Goal: Information Seeking & Learning: Learn about a topic

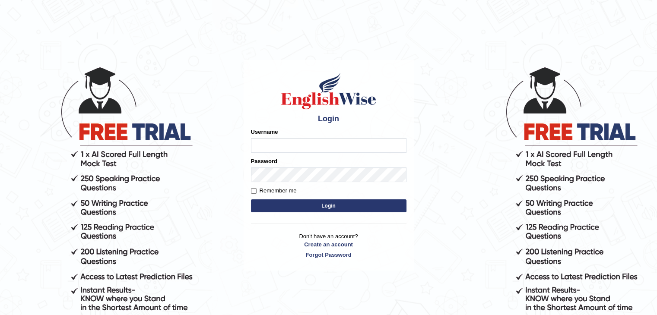
click at [304, 145] on input "Username" at bounding box center [329, 145] width 156 height 15
type input "ramsaran15"
click at [323, 207] on button "Login" at bounding box center [329, 206] width 156 height 13
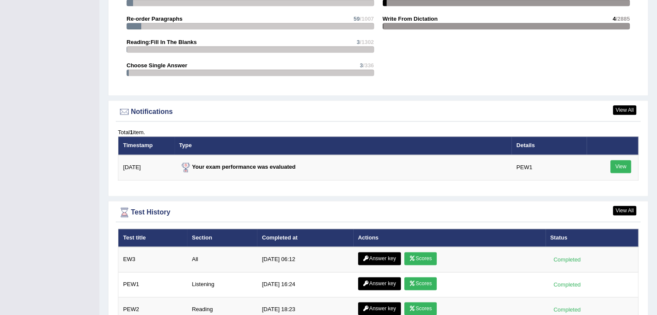
scroll to position [1141, 0]
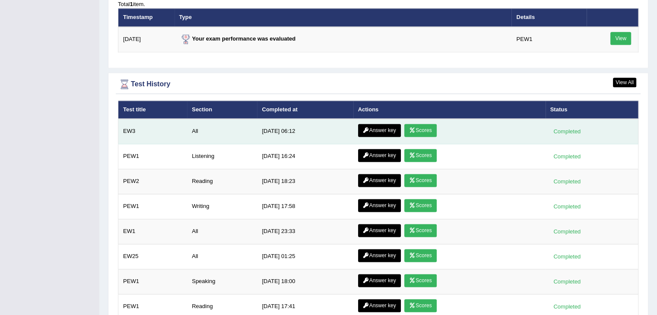
click at [427, 127] on link "Scores" at bounding box center [420, 130] width 32 height 13
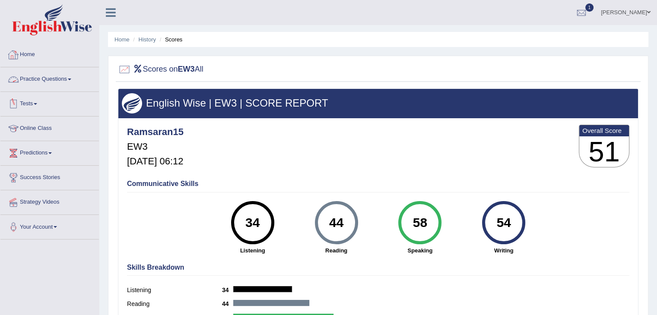
click at [55, 82] on link "Practice Questions" at bounding box center [49, 78] width 98 height 22
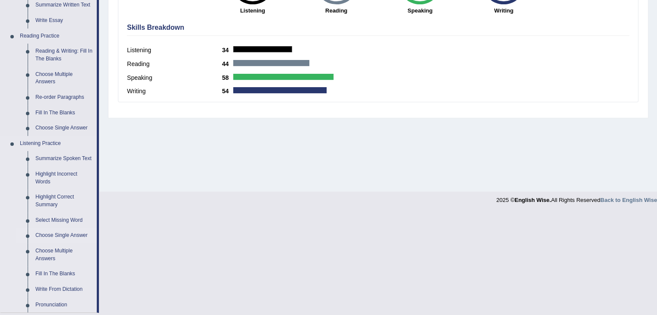
scroll to position [294, 0]
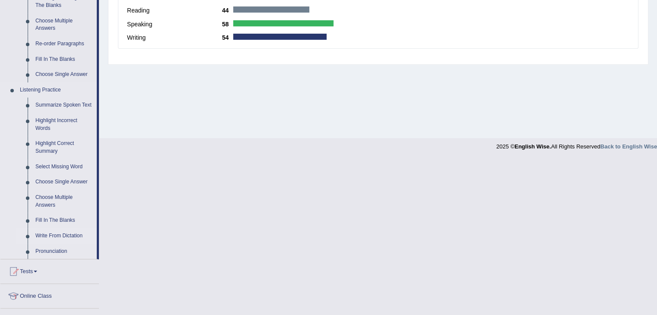
click at [56, 236] on link "Write From Dictation" at bounding box center [64, 237] width 65 height 16
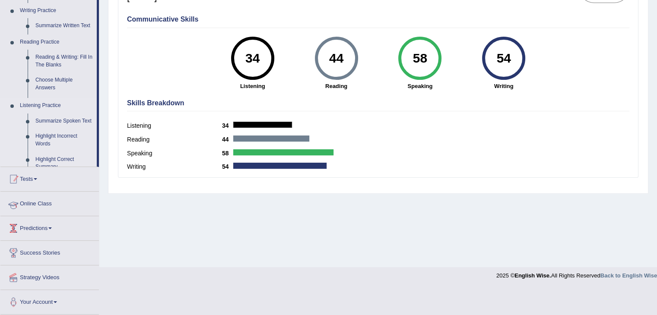
scroll to position [138, 0]
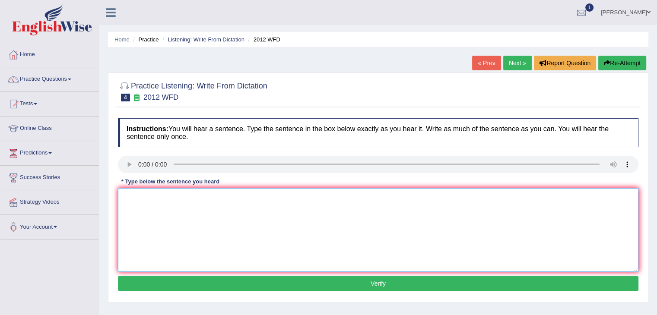
click at [155, 201] on textarea at bounding box center [378, 230] width 520 height 84
click at [159, 190] on textarea at bounding box center [378, 230] width 520 height 84
type textarea "t"
type textarea "There is a great deal on the"
click at [333, 283] on button "Verify" at bounding box center [378, 283] width 520 height 15
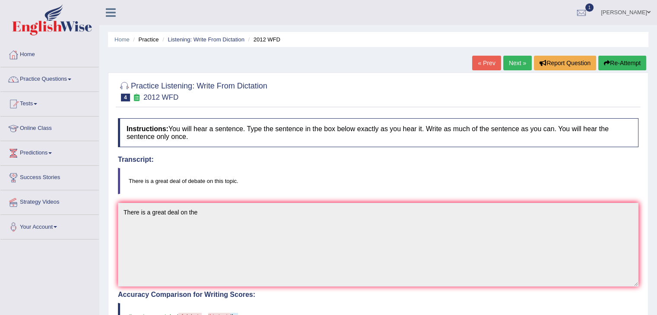
click at [514, 66] on link "Next »" at bounding box center [517, 63] width 29 height 15
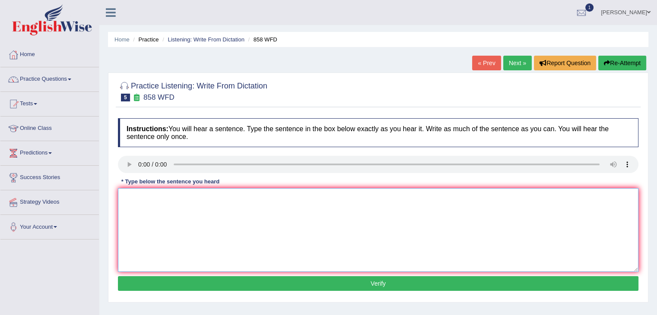
click at [141, 199] on textarea at bounding box center [378, 230] width 520 height 84
type textarea "T"
type textarea "TH"
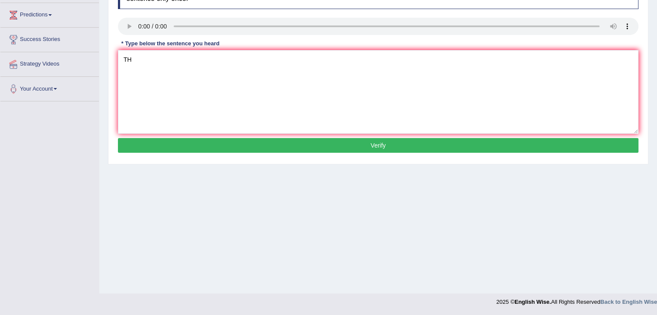
click at [109, 254] on div "Home Practice Listening: Write From Dictation 858 WFD « Prev Next » Report Ques…" at bounding box center [378, 78] width 558 height 432
click at [183, 57] on textarea "TH" at bounding box center [378, 92] width 520 height 84
type textarea "T"
click at [143, 66] on textarea at bounding box center [378, 92] width 520 height 84
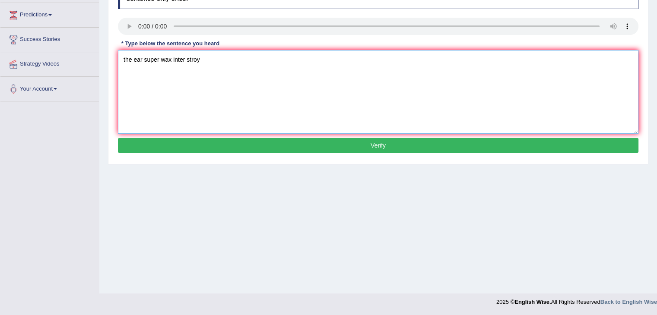
type textarea "the ear super wax inter stroy"
click at [259, 144] on button "Verify" at bounding box center [378, 145] width 520 height 15
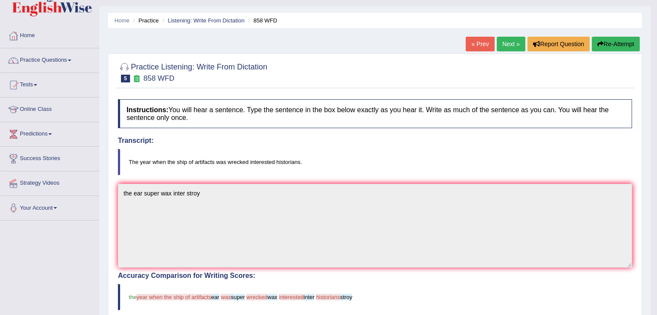
scroll to position [0, 0]
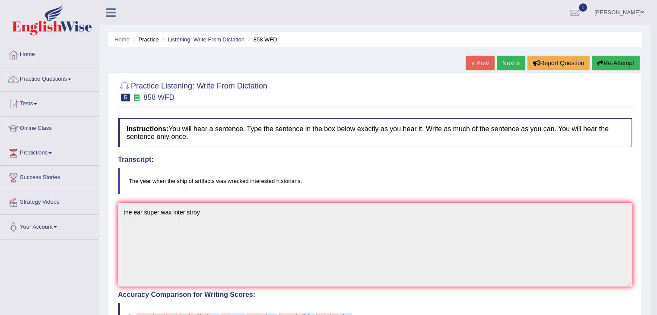
click at [511, 61] on link "Next »" at bounding box center [511, 63] width 29 height 15
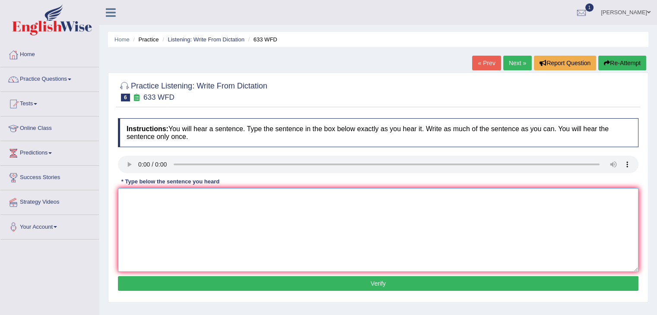
click at [137, 199] on textarea at bounding box center [378, 230] width 520 height 84
type textarea "research sowing excersice is better much"
click at [274, 282] on button "Verify" at bounding box center [378, 283] width 520 height 15
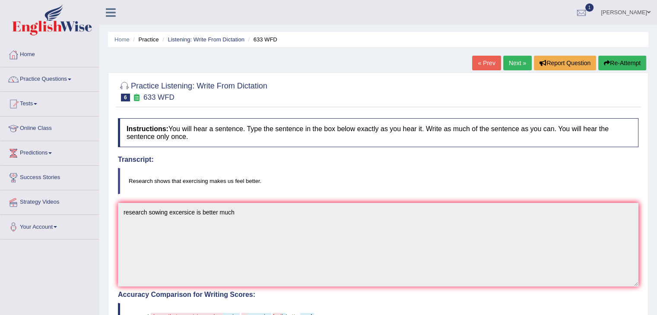
click at [506, 62] on link "Next »" at bounding box center [517, 63] width 29 height 15
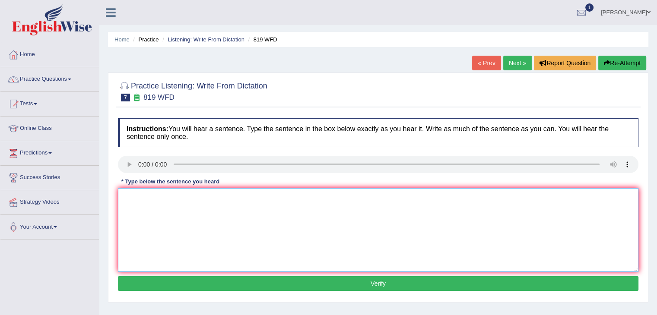
click at [159, 196] on textarea at bounding box center [378, 230] width 520 height 84
type textarea "light continue growing while after"
click at [316, 279] on button "Verify" at bounding box center [378, 283] width 520 height 15
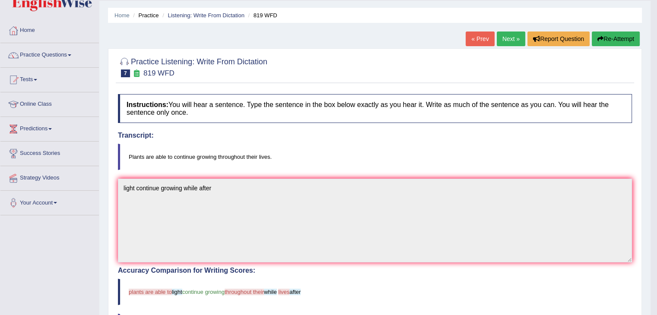
scroll to position [14, 0]
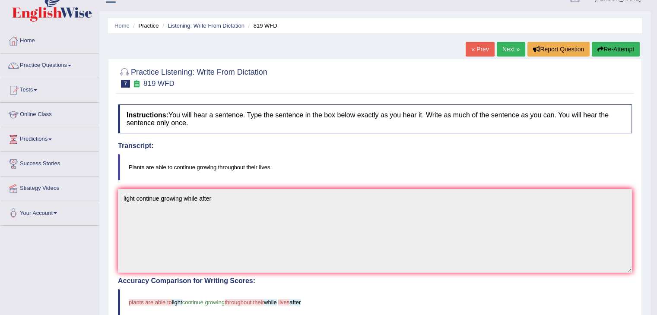
click at [505, 46] on link "Next »" at bounding box center [511, 49] width 29 height 15
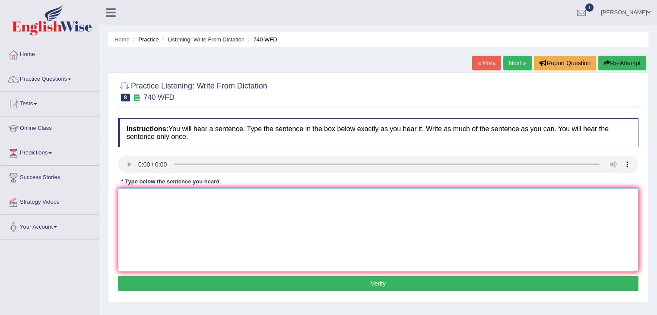
click at [146, 202] on textarea at bounding box center [378, 230] width 520 height 84
click at [158, 195] on textarea "obswrvatuion carrieerd in the class room" at bounding box center [378, 230] width 520 height 84
click at [183, 196] on textarea "obswrvatuion carrieerd in the class room" at bounding box center [378, 230] width 520 height 84
click at [159, 196] on textarea "obswrvatuion carriedout in the class room" at bounding box center [378, 230] width 520 height 84
click at [231, 197] on textarea "observation carriedout in the class room" at bounding box center [378, 230] width 520 height 84
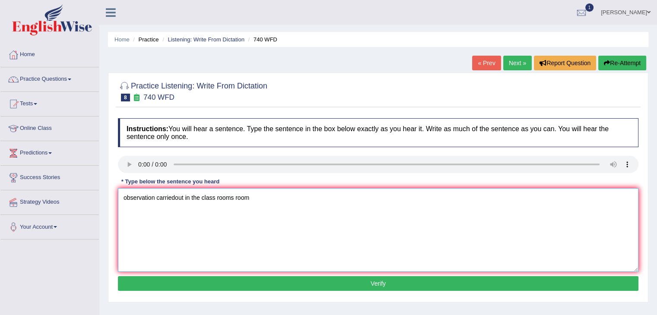
type textarea "observation carriedout in the class rooms room"
click at [329, 283] on button "Verify" at bounding box center [378, 283] width 520 height 15
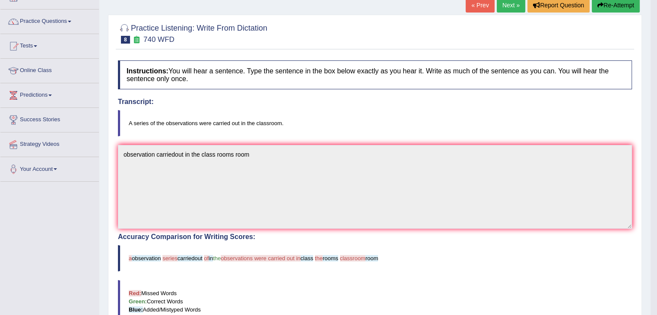
scroll to position [57, 0]
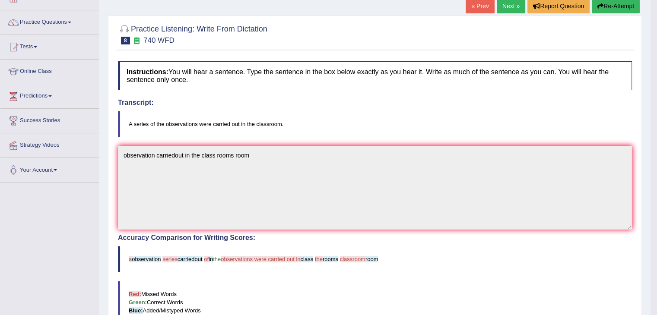
click at [604, 7] on button "Re-Attempt" at bounding box center [616, 6] width 48 height 15
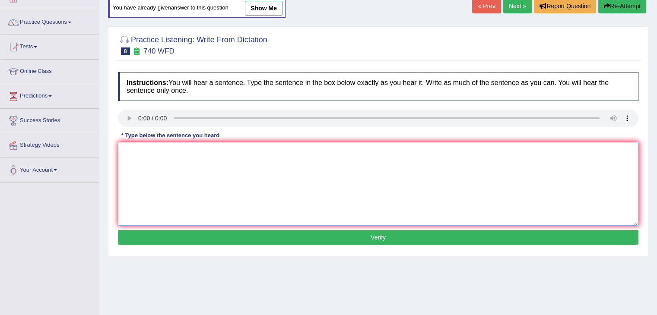
click at [159, 150] on textarea at bounding box center [378, 184] width 520 height 84
type textarea "observations carried out in the class room"
click at [232, 235] on button "Verify" at bounding box center [378, 237] width 520 height 15
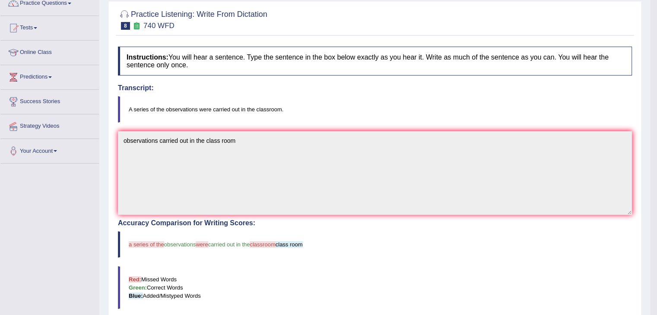
scroll to position [45, 0]
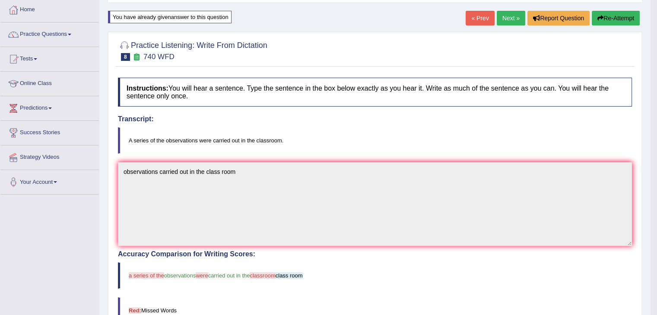
click at [507, 15] on link "Next »" at bounding box center [511, 18] width 29 height 15
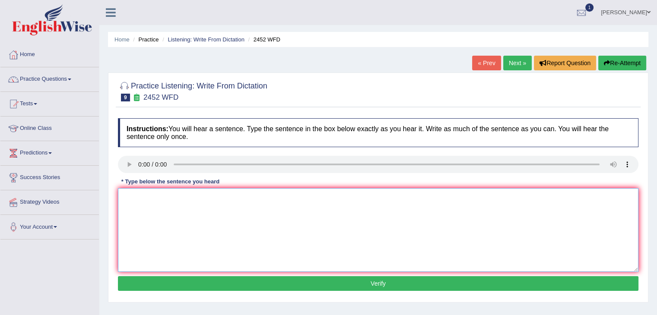
click at [149, 195] on textarea at bounding box center [378, 230] width 520 height 84
type textarea "it is the bay value of the nortch north develop"
click at [332, 280] on button "Verify" at bounding box center [378, 283] width 520 height 15
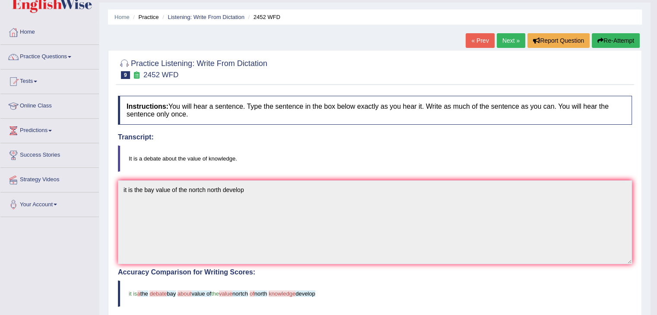
scroll to position [17, 0]
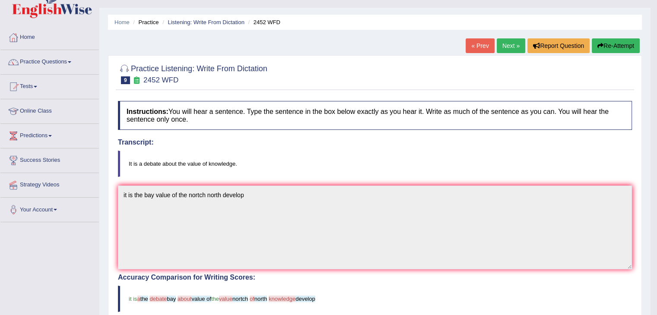
click at [511, 49] on link "Next »" at bounding box center [511, 45] width 29 height 15
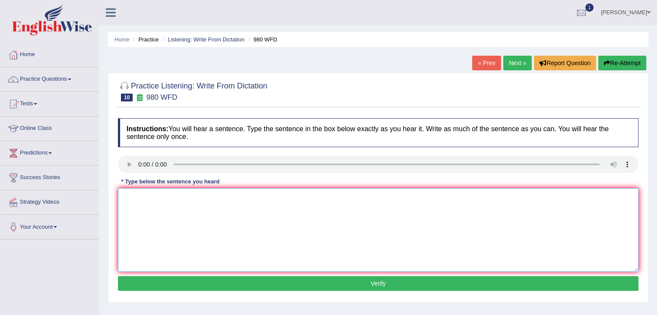
click at [141, 190] on textarea at bounding box center [378, 230] width 520 height 84
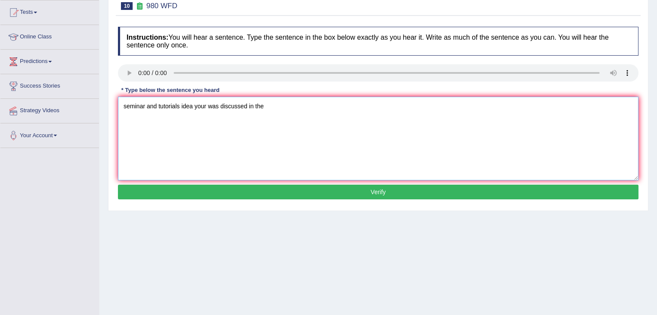
scroll to position [92, 0]
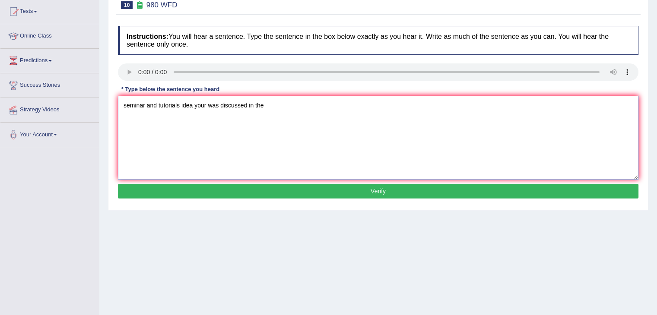
click at [194, 104] on textarea "seminar and tutorials idea your was discussed in the" at bounding box center [378, 138] width 520 height 84
type textarea "seminar and tutorials idea ideas your was discussed in the"
click at [322, 189] on button "Verify" at bounding box center [378, 191] width 520 height 15
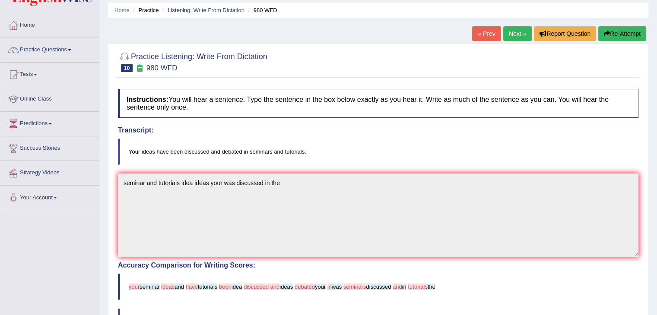
scroll to position [0, 0]
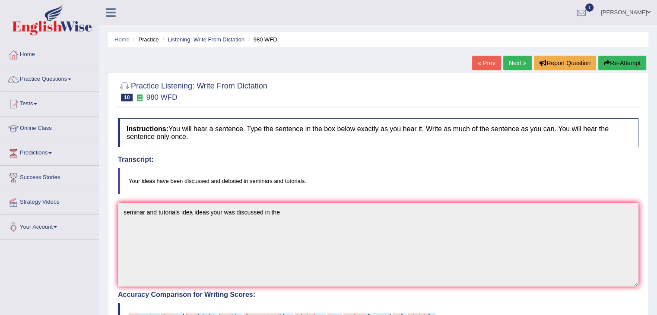
click at [607, 59] on button "Re-Attempt" at bounding box center [622, 63] width 48 height 15
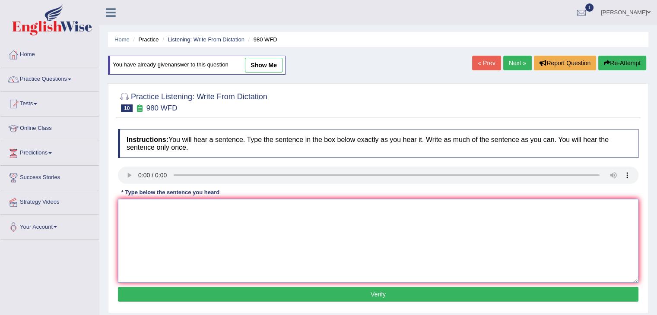
click at [166, 212] on textarea at bounding box center [378, 241] width 520 height 84
click at [124, 206] on textarea "seminar and tutoris" at bounding box center [378, 241] width 520 height 84
click at [314, 206] on textarea "Your ideas ideas has been discussed in the seminar and tutoris" at bounding box center [378, 241] width 520 height 84
type textarea "Your ideas ideas has been discussed in the seminar and tutorials"
click at [372, 291] on button "Verify" at bounding box center [378, 294] width 520 height 15
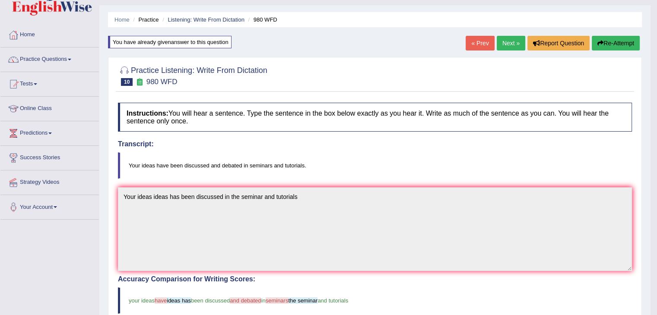
scroll to position [17, 0]
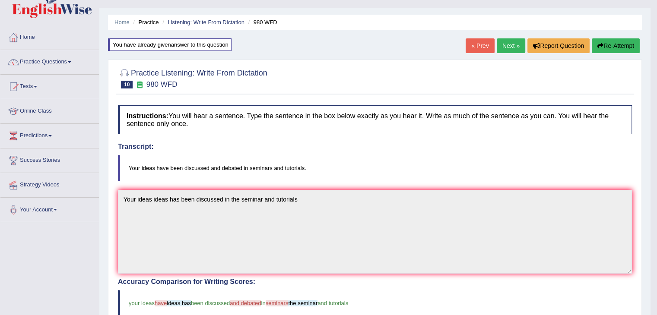
click at [507, 45] on link "Next »" at bounding box center [511, 45] width 29 height 15
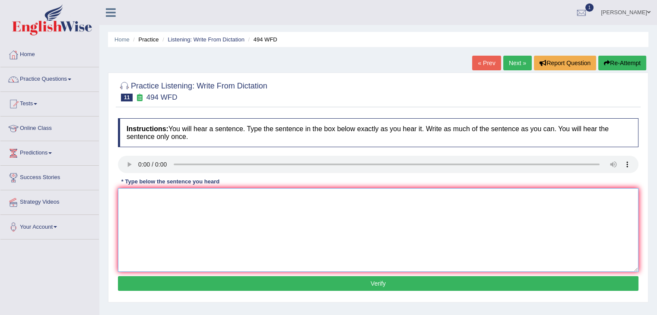
click at [143, 212] on textarea at bounding box center [378, 230] width 520 height 84
click at [148, 196] on textarea "The vocubulary" at bounding box center [378, 230] width 520 height 84
click at [173, 196] on textarea "The vocabulary" at bounding box center [378, 230] width 520 height 84
type textarea "The vocabulary was picked up specific specifically from the field fields"
click at [225, 277] on button "Verify" at bounding box center [378, 283] width 520 height 15
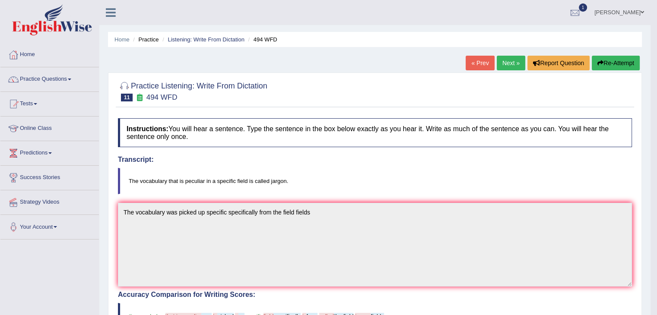
click at [509, 65] on link "Next »" at bounding box center [511, 63] width 29 height 15
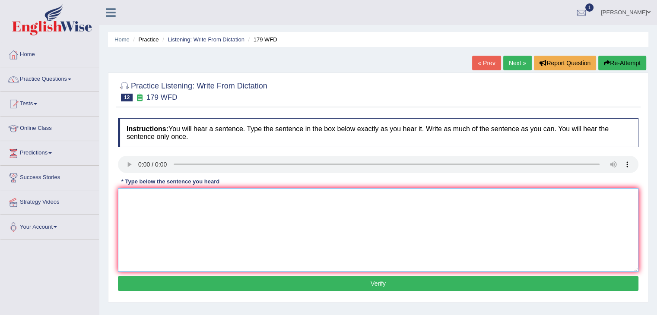
click at [140, 190] on textarea at bounding box center [378, 230] width 520 height 84
click at [229, 196] on textarea "The lecturer was most teaching form of university." at bounding box center [378, 230] width 520 height 84
type textarea "The lecturer was most teaching form of the [GEOGRAPHIC_DATA]."
click at [317, 283] on button "Verify" at bounding box center [378, 283] width 520 height 15
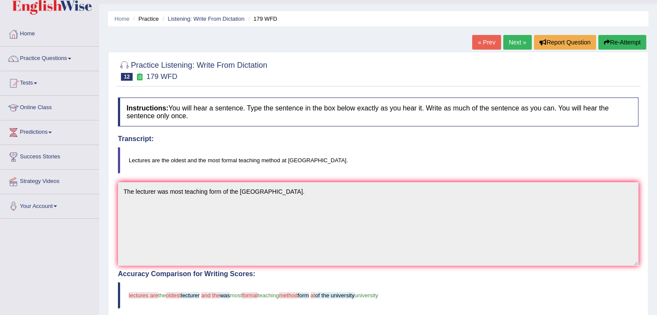
scroll to position [20, 0]
click at [509, 46] on link "Next »" at bounding box center [517, 42] width 29 height 15
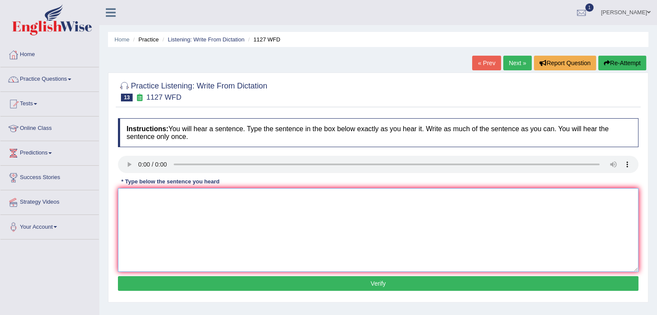
click at [154, 204] on textarea at bounding box center [378, 230] width 520 height 84
click at [161, 197] on textarea "The university is a requi" at bounding box center [378, 230] width 520 height 84
click at [213, 199] on textarea "The university degree is a requi" at bounding box center [378, 230] width 520 height 84
type textarea "The university degree is a requirement for the most of the profession professio…"
click at [289, 279] on button "Verify" at bounding box center [378, 283] width 520 height 15
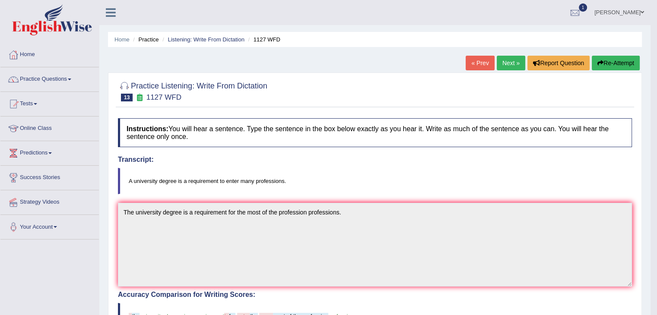
click at [507, 64] on link "Next »" at bounding box center [511, 63] width 29 height 15
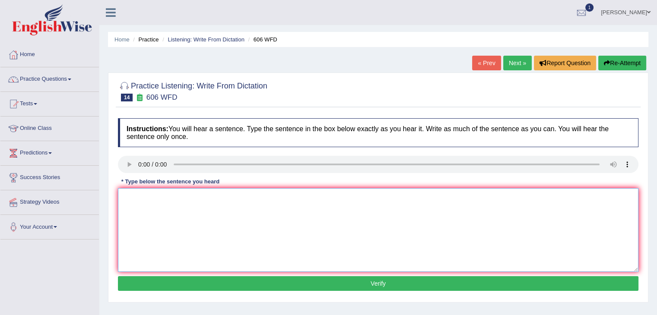
click at [211, 213] on textarea at bounding box center [378, 230] width 520 height 84
click at [143, 200] on textarea at bounding box center [378, 230] width 520 height 84
click at [123, 195] on textarea "ancient greece" at bounding box center [378, 230] width 520 height 84
click at [151, 196] on textarea "Students studentsancient greece" at bounding box center [378, 230] width 520 height 84
click at [173, 196] on textarea "Students Studentsancient greece" at bounding box center [378, 230] width 520 height 84
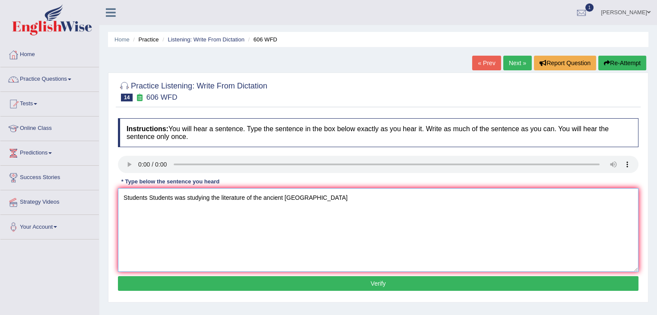
type textarea "Students Students was studying the literature of the ancient greece"
click at [325, 282] on button "Verify" at bounding box center [378, 283] width 520 height 15
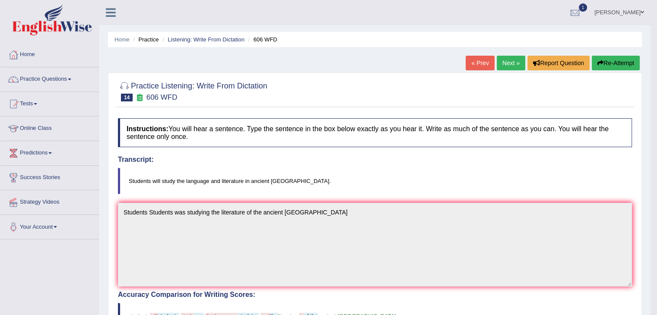
click at [499, 63] on link "Next »" at bounding box center [511, 63] width 29 height 15
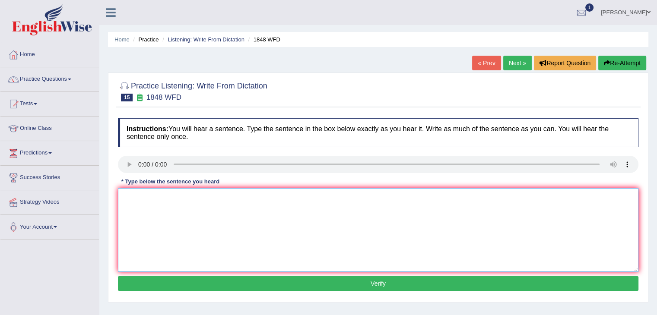
click at [162, 198] on textarea at bounding box center [378, 230] width 520 height 84
click at [164, 197] on textarea "Students much produce the valid identification to join on the sports." at bounding box center [378, 230] width 520 height 84
type textarea "Students muct produce the valid identification to join on the sports."
click at [242, 284] on button "Verify" at bounding box center [378, 283] width 520 height 15
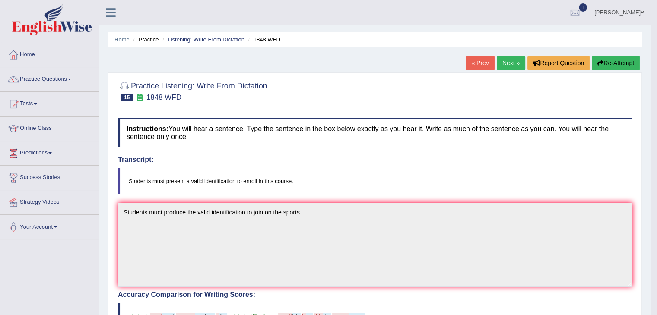
click at [500, 66] on link "Next »" at bounding box center [511, 63] width 29 height 15
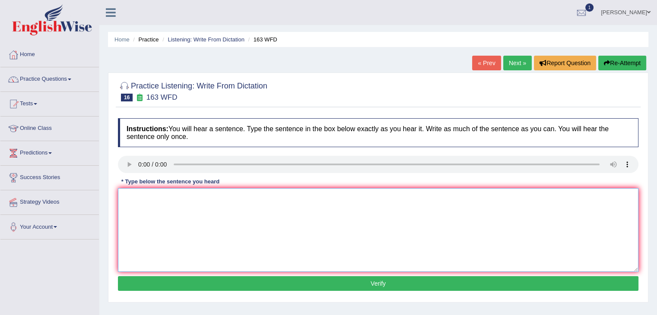
click at [145, 198] on textarea at bounding box center [378, 230] width 520 height 84
click at [141, 197] on textarea "the no of assignmets submitted toi the conference" at bounding box center [378, 230] width 520 height 84
click at [229, 196] on textarea "the number of assignmets submitted toi the conference" at bounding box center [378, 230] width 520 height 84
click at [277, 199] on textarea "the number of assignmets submitted to the conference" at bounding box center [378, 230] width 520 height 84
click at [126, 196] on textarea "the number of assignmets submitted to the conference." at bounding box center [378, 230] width 520 height 84
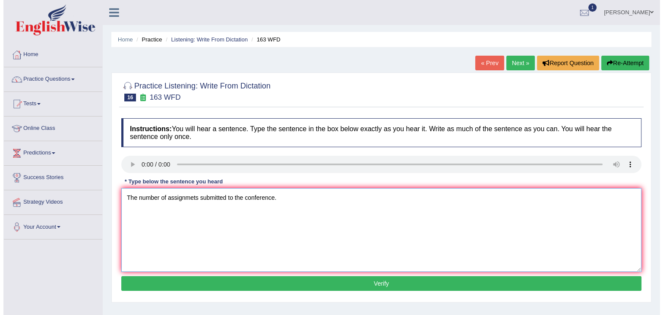
scroll to position [10, 0]
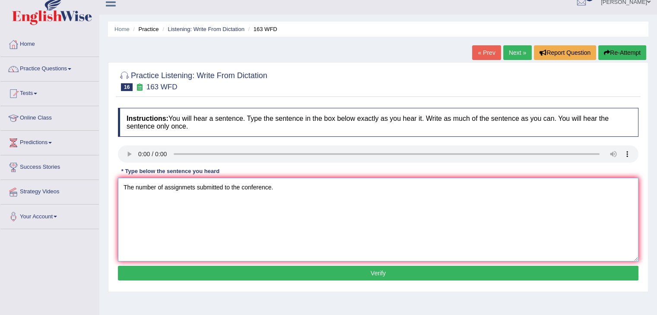
type textarea "The number of assignmets submitted to the conference."
click at [314, 270] on button "Verify" at bounding box center [378, 273] width 520 height 15
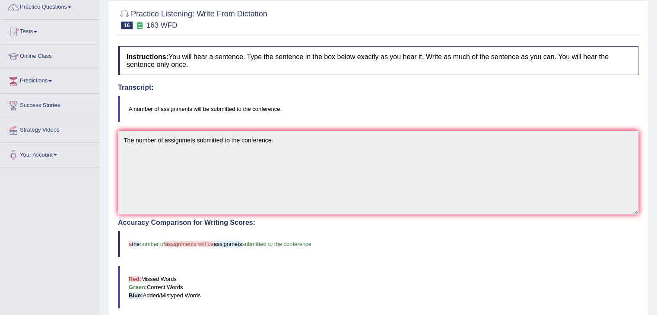
scroll to position [0, 0]
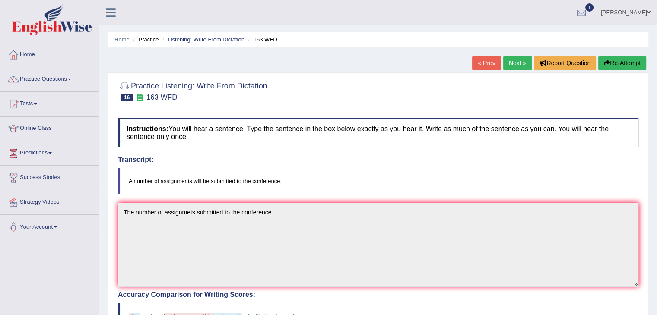
click at [522, 66] on link "Next »" at bounding box center [517, 63] width 29 height 15
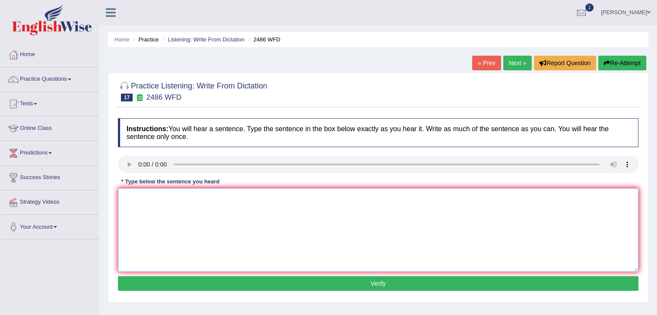
click at [144, 200] on textarea at bounding box center [378, 230] width 520 height 84
type textarea "it is quite clear from the different atmosphere from the world."
click at [207, 279] on button "Verify" at bounding box center [378, 283] width 520 height 15
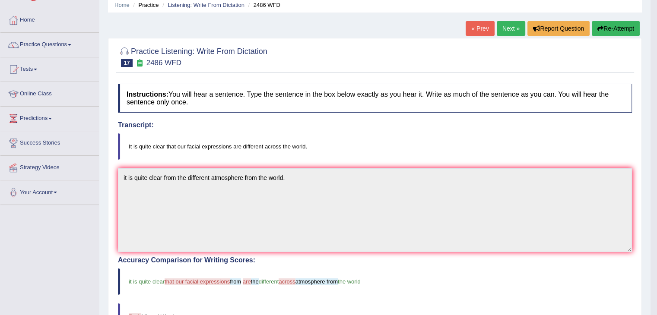
scroll to position [34, 0]
click at [510, 31] on link "Next »" at bounding box center [511, 29] width 29 height 15
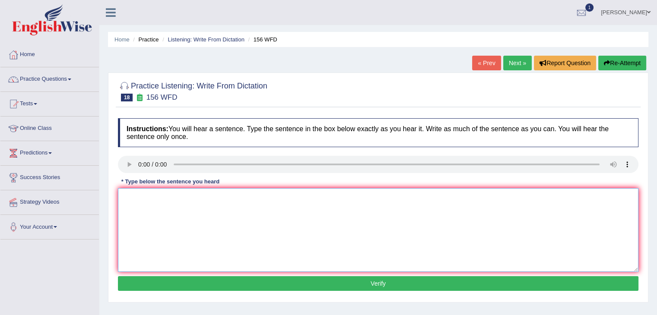
click at [151, 200] on textarea at bounding box center [378, 230] width 520 height 84
click at [125, 196] on textarea "all the assisgnments will be submitted by tomorrow." at bounding box center [378, 230] width 520 height 84
type textarea "All the assisgnments will be submitted by tomorrow."
click at [299, 280] on button "Verify" at bounding box center [378, 283] width 520 height 15
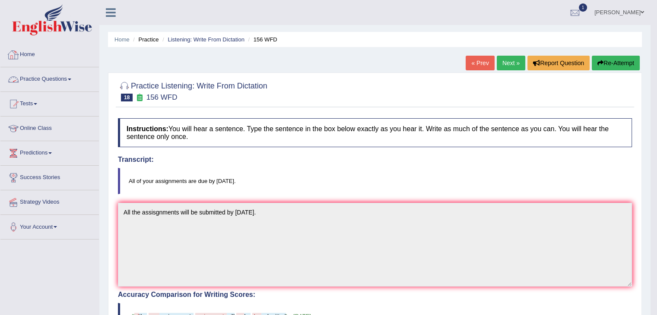
click at [37, 74] on link "Practice Questions" at bounding box center [49, 78] width 98 height 22
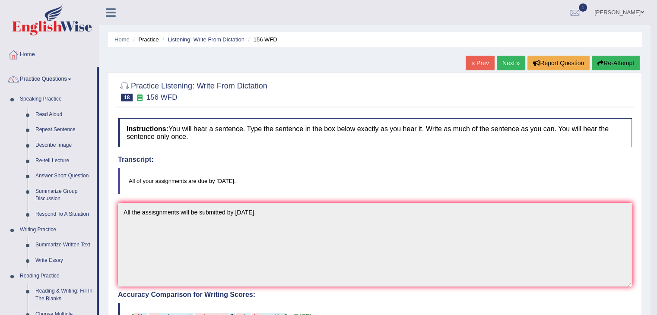
click at [506, 61] on link "Next »" at bounding box center [511, 63] width 29 height 15
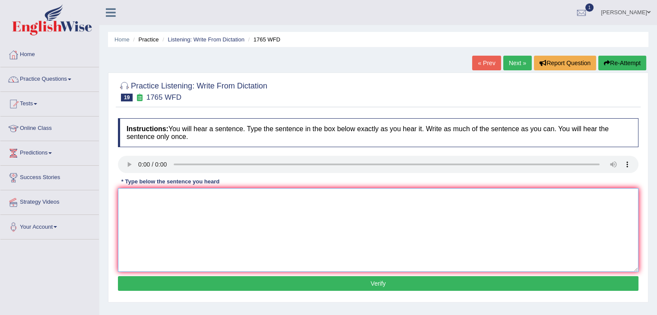
click at [145, 194] on textarea at bounding box center [378, 230] width 520 height 84
click at [153, 197] on textarea "application tw months in advance" at bounding box center [378, 230] width 520 height 84
click at [264, 196] on textarea "applications for the accomodation accomodations tw smonths in advance" at bounding box center [378, 230] width 520 height 84
click at [258, 196] on textarea "applications for the accomodation accomodations two months in advance" at bounding box center [378, 230] width 520 height 84
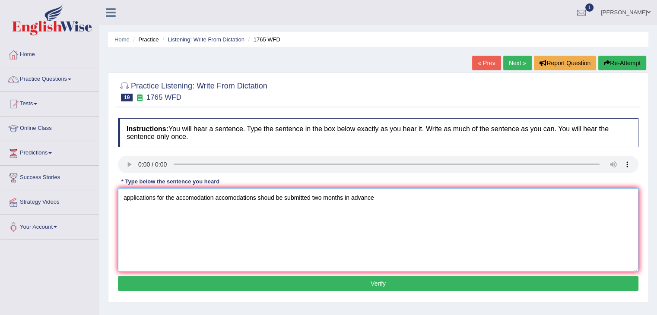
click at [385, 197] on textarea "applications for the accomodation accomodations shoud be submitted two months i…" at bounding box center [378, 230] width 520 height 84
click at [125, 197] on textarea "applications for the accomodation accomodations shoud be submitted two months i…" at bounding box center [378, 230] width 520 height 84
type textarea "All Applications for the accomodation accomodations shoud be submitted two mont…"
click at [380, 282] on button "Verify" at bounding box center [378, 283] width 520 height 15
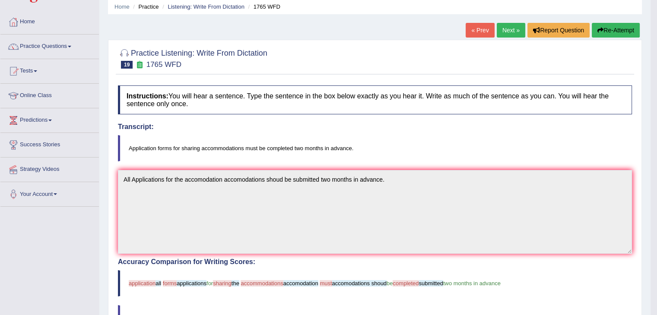
scroll to position [33, 0]
click at [506, 31] on link "Next »" at bounding box center [511, 30] width 29 height 15
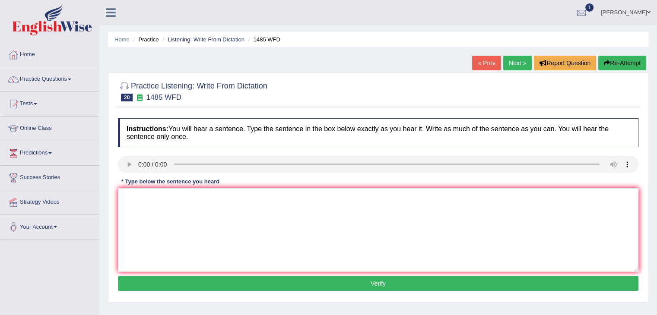
click at [517, 65] on link "Next »" at bounding box center [517, 63] width 29 height 15
click at [137, 199] on textarea at bounding box center [378, 230] width 520 height 84
type textarea "c"
click at [130, 196] on textarea "SC is a popilar university degree" at bounding box center [378, 230] width 520 height 84
click at [130, 196] on textarea "COmputer is a popilar university degree" at bounding box center [378, 230] width 520 height 84
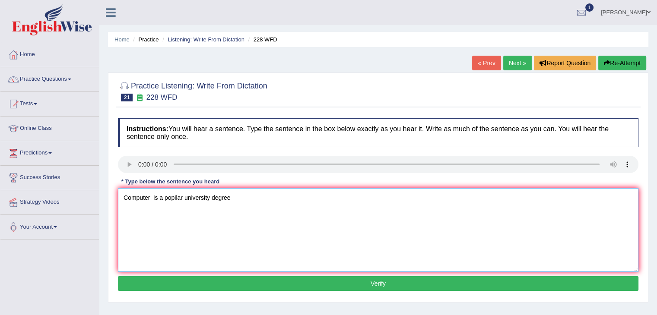
click at [150, 197] on textarea "Computer is a popilar university degree" at bounding box center [378, 230] width 520 height 84
click at [175, 196] on textarea "Computer science is a popilar university degree" at bounding box center [378, 230] width 520 height 84
click at [270, 191] on textarea "Computer science is a popilar university degree" at bounding box center [378, 230] width 520 height 84
type textarea "Computer science is a popilar university course."
click at [345, 279] on button "Verify" at bounding box center [378, 283] width 520 height 15
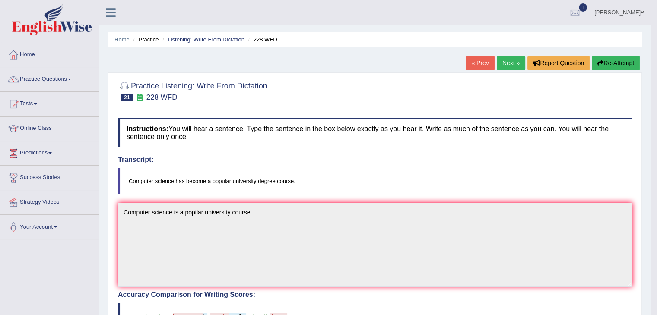
click at [512, 59] on link "Next »" at bounding box center [511, 63] width 29 height 15
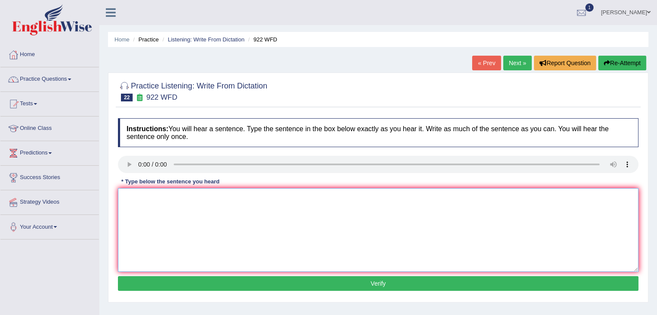
click at [145, 207] on textarea at bounding box center [378, 230] width 520 height 84
type textarea "Students are attending confrence must be register first."
click at [312, 282] on button "Verify" at bounding box center [378, 283] width 520 height 15
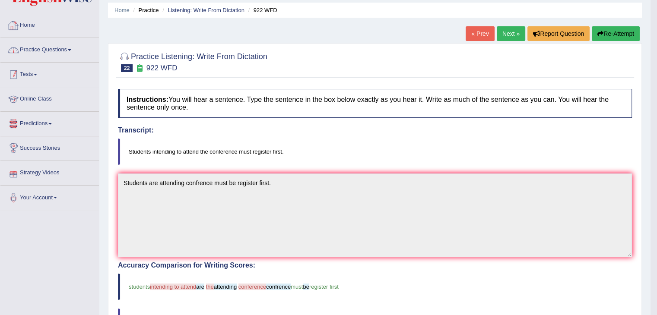
scroll to position [29, 0]
click at [60, 49] on link "Practice Questions" at bounding box center [49, 49] width 98 height 22
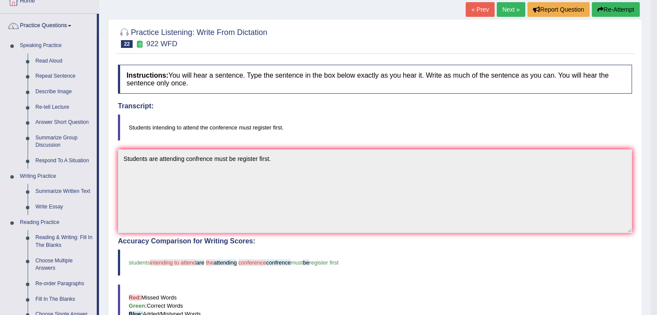
scroll to position [54, 0]
click at [59, 139] on link "Summarize Group Discussion" at bounding box center [64, 141] width 65 height 23
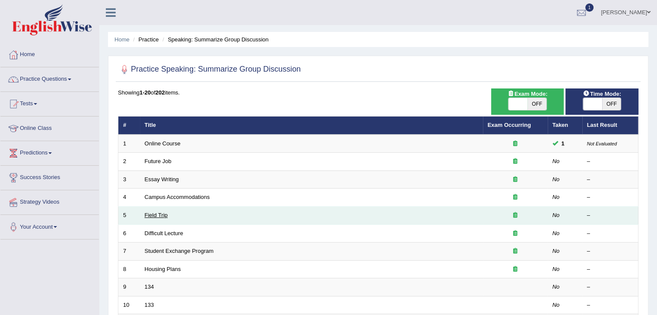
click at [153, 215] on link "Field Trip" at bounding box center [156, 215] width 23 height 6
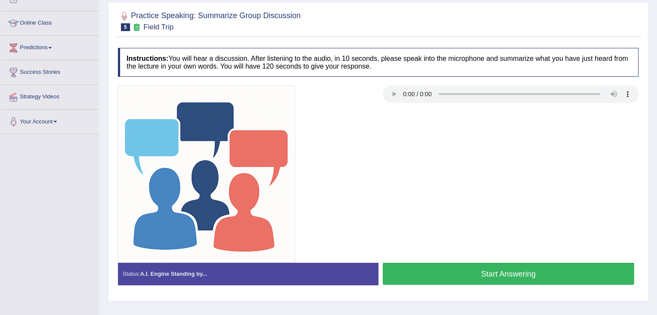
scroll to position [105, 0]
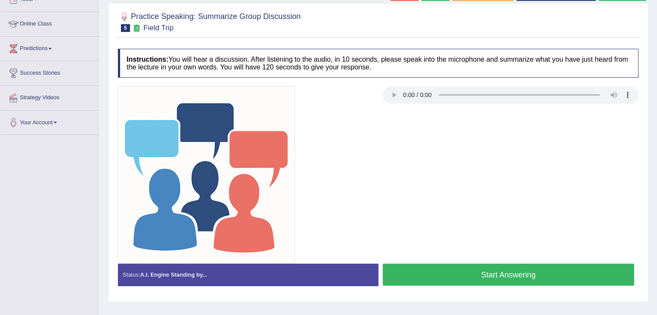
click at [442, 276] on button "Start Answering" at bounding box center [509, 275] width 252 height 22
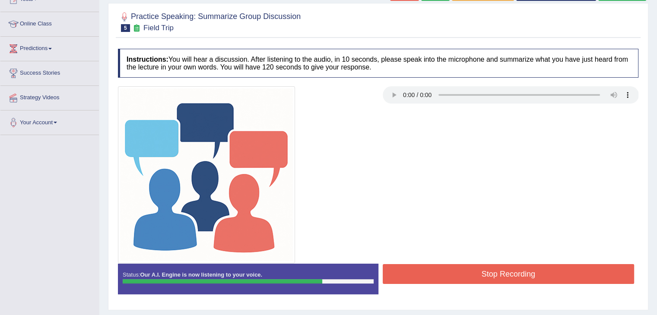
click at [442, 276] on button "Stop Recording" at bounding box center [509, 274] width 252 height 20
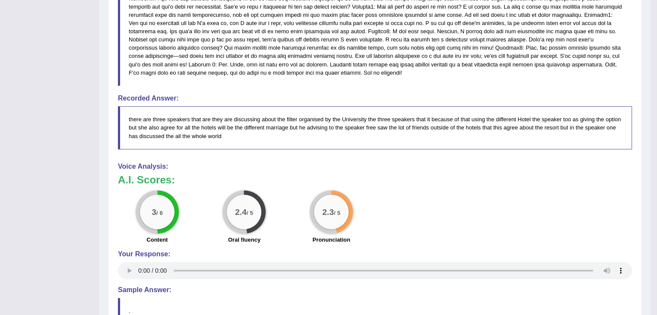
scroll to position [0, 0]
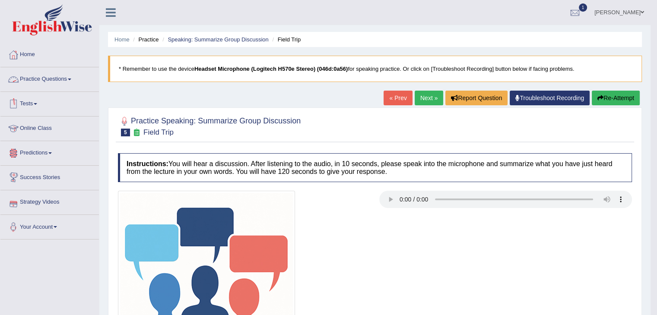
click at [58, 80] on link "Practice Questions" at bounding box center [49, 78] width 98 height 22
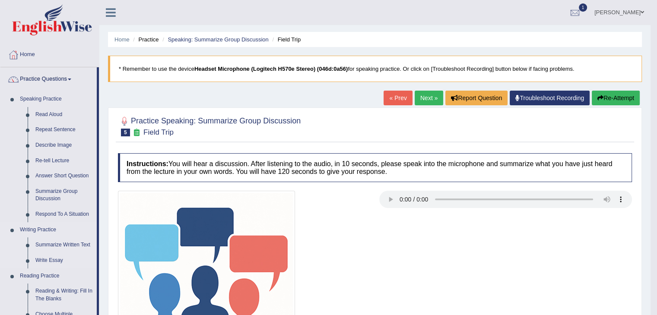
click at [60, 222] on link "Writing Practice" at bounding box center [56, 230] width 81 height 16
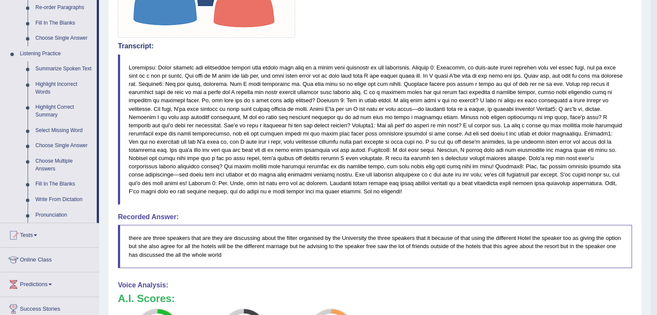
scroll to position [330, 0]
click at [47, 183] on link "Fill In The Blanks" at bounding box center [64, 185] width 65 height 16
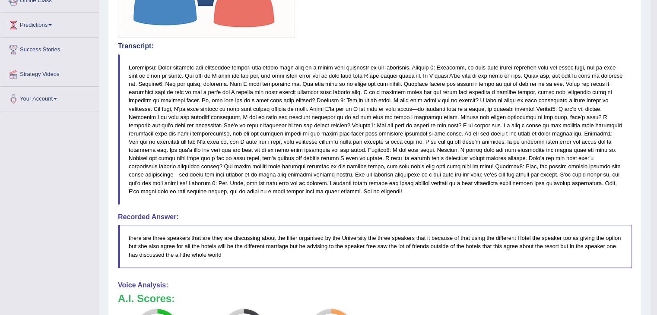
scroll to position [214, 0]
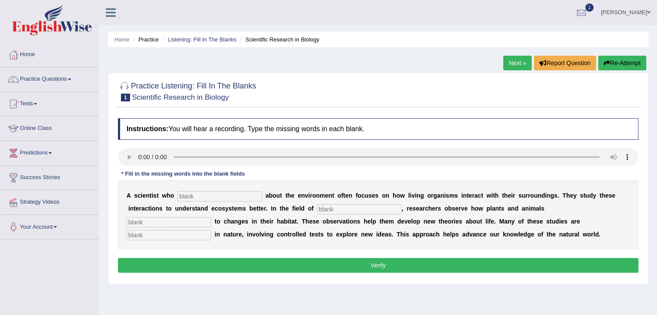
click at [188, 192] on input "text" at bounding box center [220, 196] width 85 height 10
type input "compares"
click at [327, 205] on input "text" at bounding box center [359, 209] width 85 height 10
type input "Biology"
click at [152, 225] on input "text" at bounding box center [169, 222] width 85 height 10
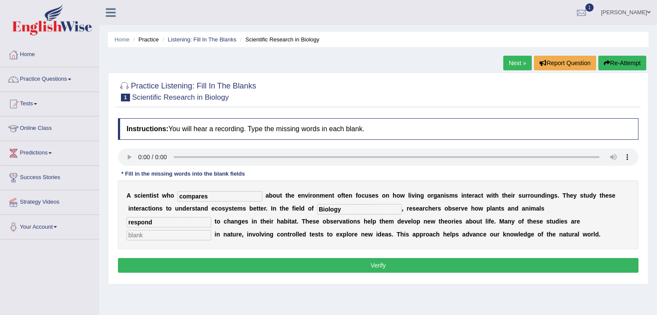
type input "respond"
click at [157, 231] on input "text" at bounding box center [169, 235] width 85 height 10
type input "experimental"
click at [311, 267] on button "Verify" at bounding box center [378, 265] width 520 height 15
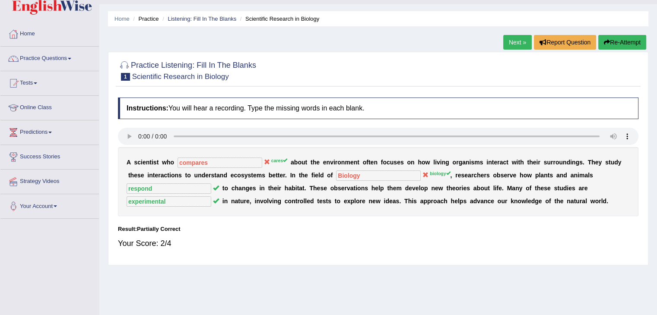
scroll to position [12, 0]
